Goal: Transaction & Acquisition: Purchase product/service

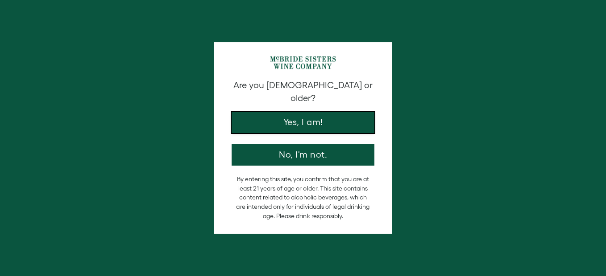
click at [325, 118] on button "Yes, I am!" at bounding box center [302, 122] width 143 height 21
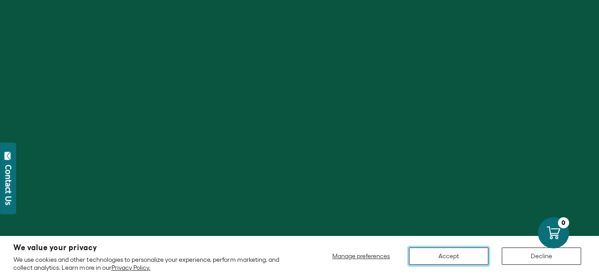
click at [441, 261] on button "Accept" at bounding box center [448, 256] width 79 height 17
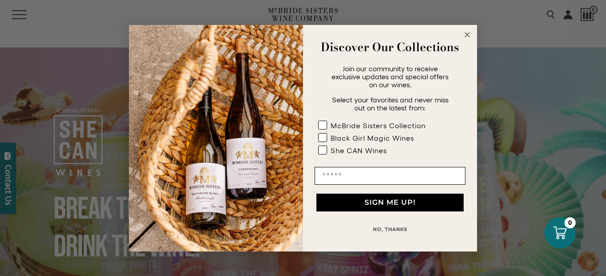
click at [467, 36] on circle "Close dialog" at bounding box center [467, 34] width 10 height 10
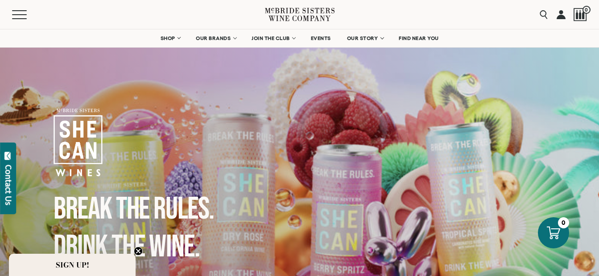
click at [138, 252] on icon "Close teaser" at bounding box center [138, 252] width 4 height 4
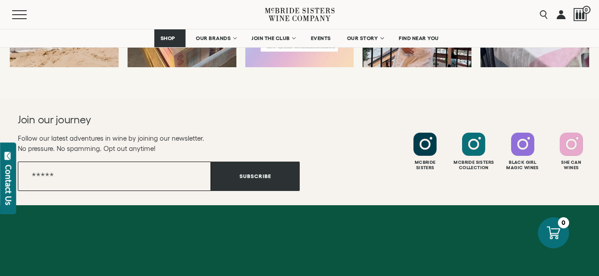
scroll to position [1917, 0]
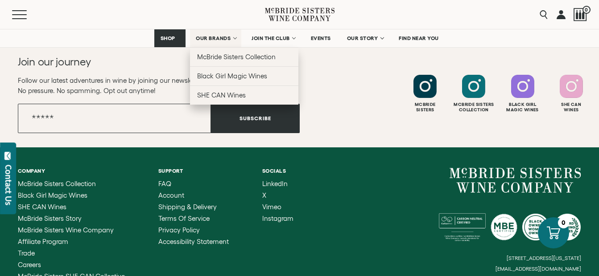
click at [232, 41] on link "OUR BRANDS" at bounding box center [215, 38] width 51 height 18
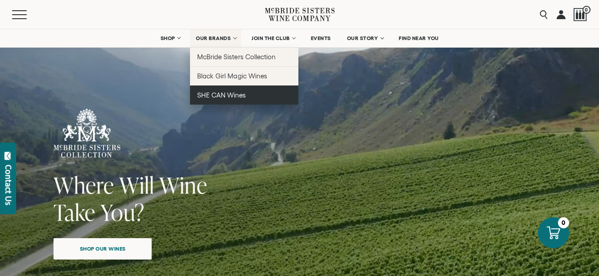
click at [221, 93] on span "SHE CAN Wines" at bounding box center [221, 95] width 49 height 8
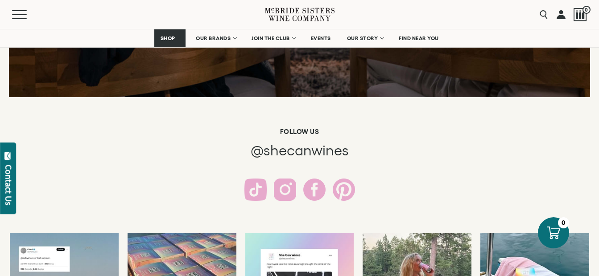
scroll to position [1203, 0]
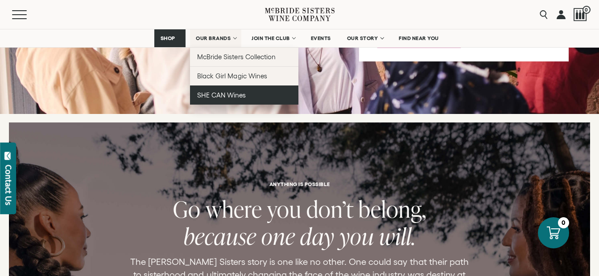
click at [235, 97] on span "SHE CAN Wines" at bounding box center [221, 95] width 49 height 8
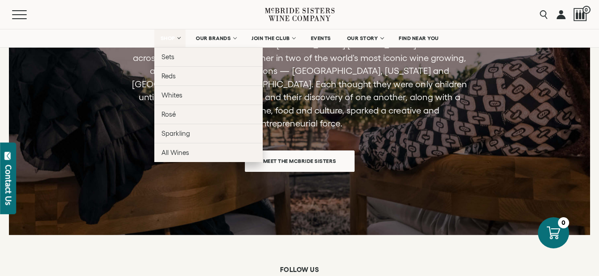
scroll to position [1292, 0]
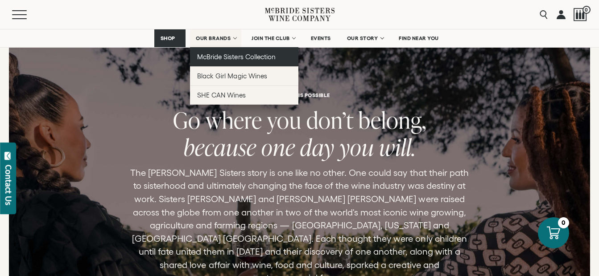
click at [236, 56] on span "McBride Sisters Collection" at bounding box center [236, 57] width 78 height 8
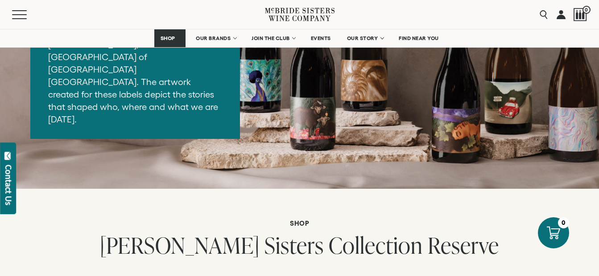
scroll to position [1338, 0]
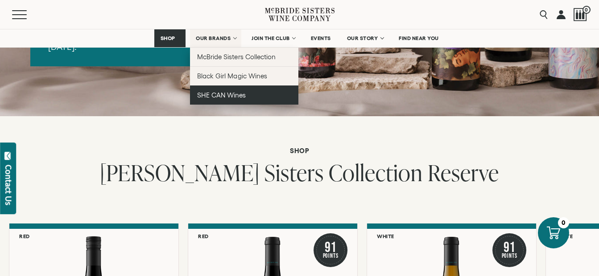
click at [232, 95] on span "SHE CAN Wines" at bounding box center [221, 95] width 49 height 8
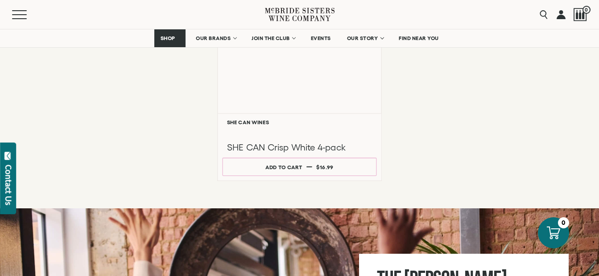
scroll to position [803, 0]
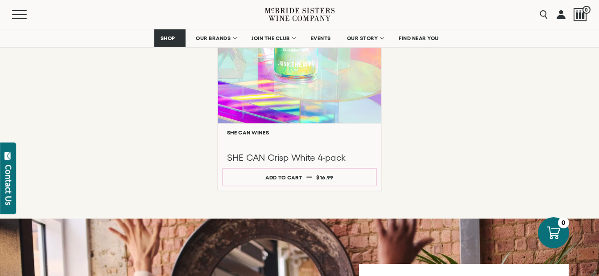
click at [306, 187] on div "**********" at bounding box center [299, 157] width 163 height 67
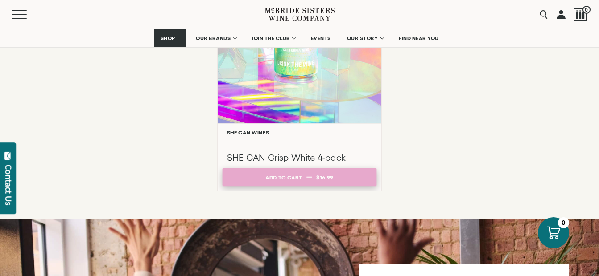
click at [307, 180] on button "Add to cart Regular price $16.99 Regular price Sale price $16.99 Unit price / p…" at bounding box center [299, 177] width 154 height 18
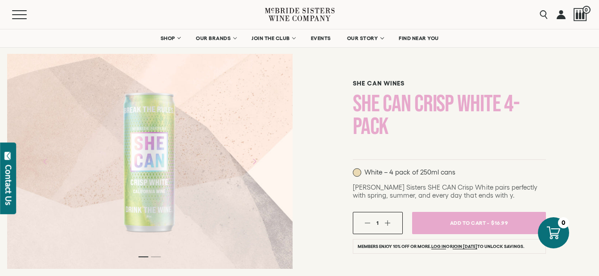
scroll to position [45, 0]
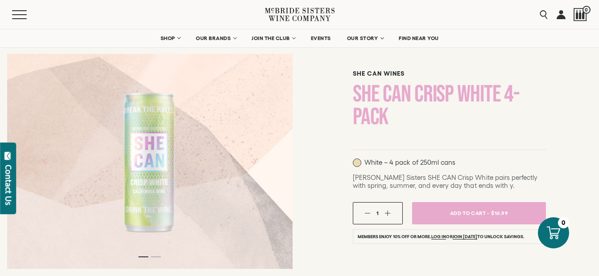
click at [200, 203] on div at bounding box center [149, 162] width 285 height 201
click at [157, 262] on div at bounding box center [149, 161] width 285 height 215
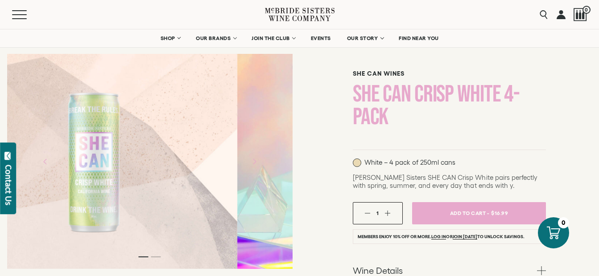
click at [110, 203] on div at bounding box center [94, 162] width 81 height 201
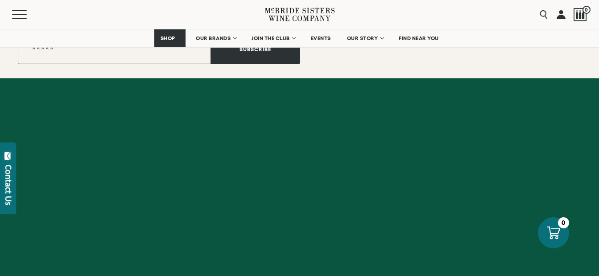
scroll to position [1991, 0]
